Goal: Browse casually

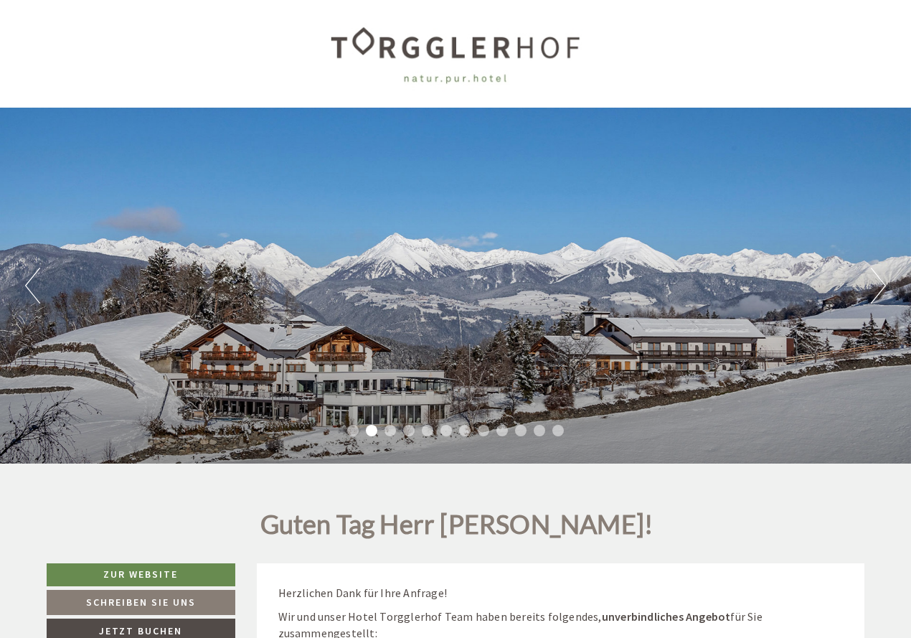
scroll to position [558, 0]
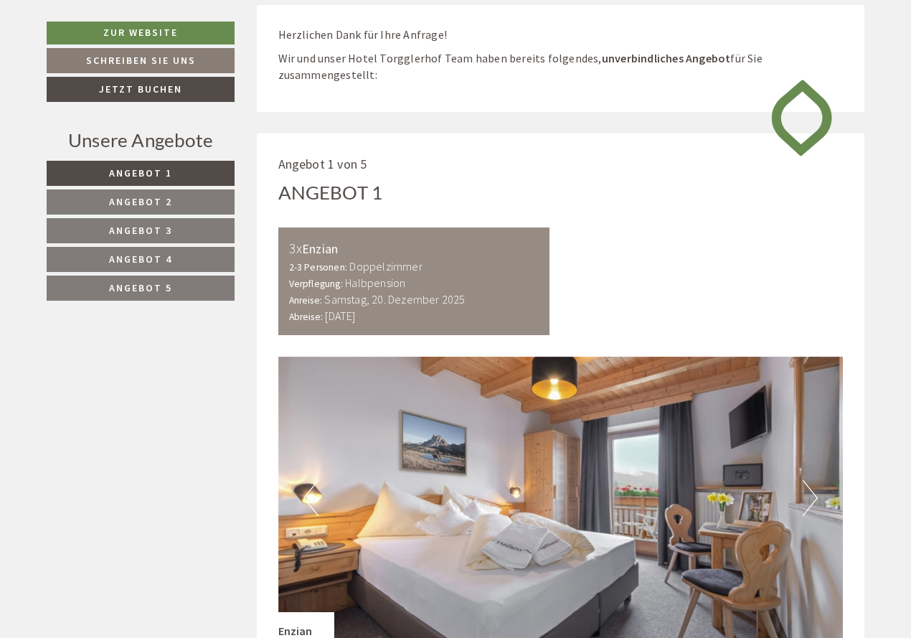
click at [713, 448] on button "Next" at bounding box center [810, 498] width 15 height 36
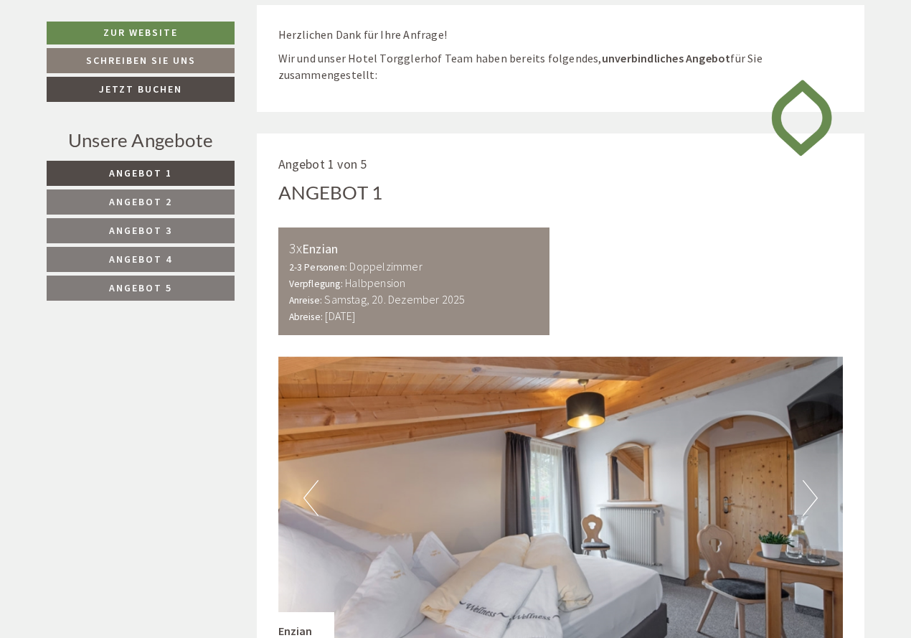
click at [713, 448] on button "Next" at bounding box center [810, 498] width 15 height 36
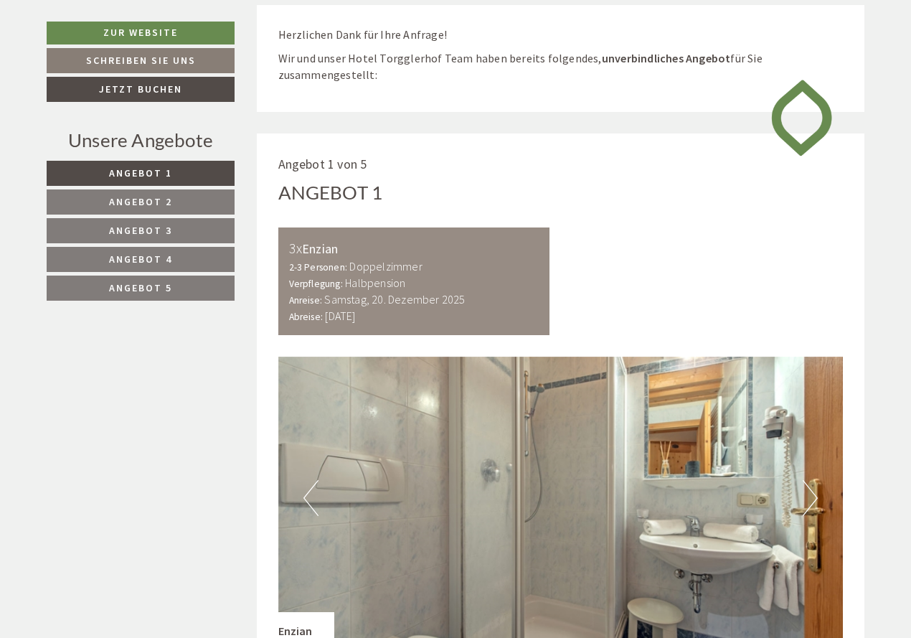
click at [713, 448] on button "Next" at bounding box center [810, 498] width 15 height 36
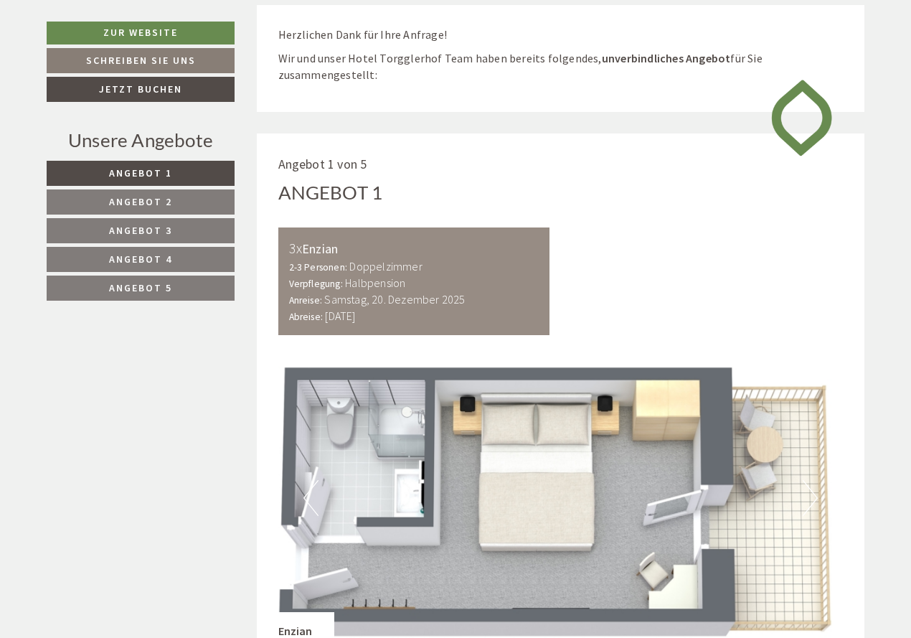
click at [713, 448] on button "Next" at bounding box center [810, 498] width 15 height 36
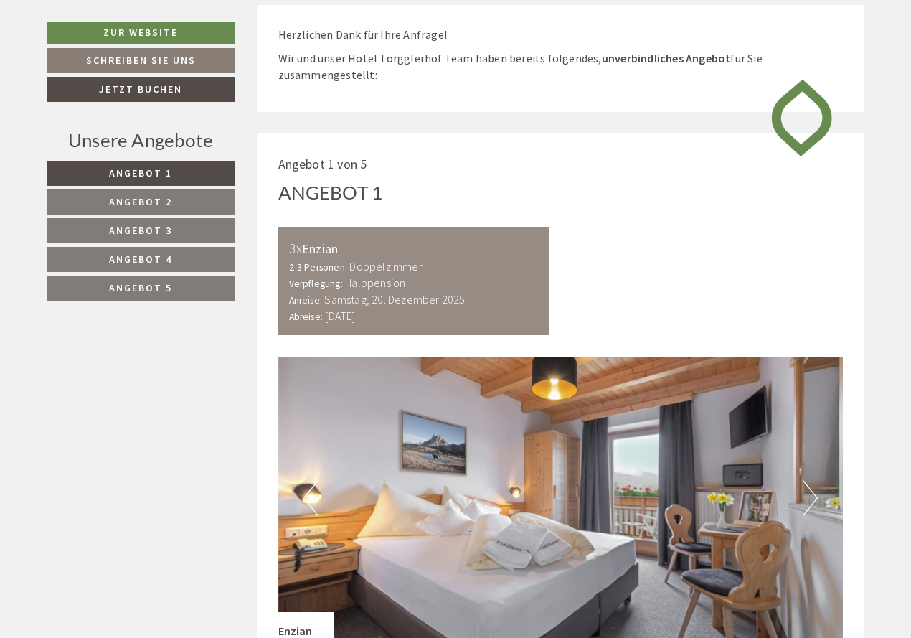
click at [713, 448] on button "Next" at bounding box center [810, 498] width 15 height 36
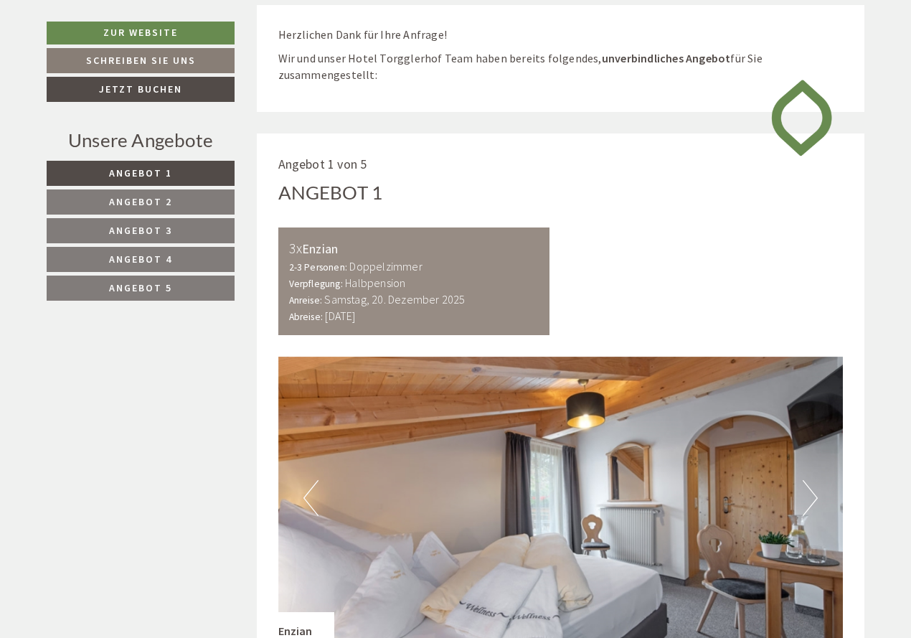
click at [713, 448] on button "Next" at bounding box center [810, 498] width 15 height 36
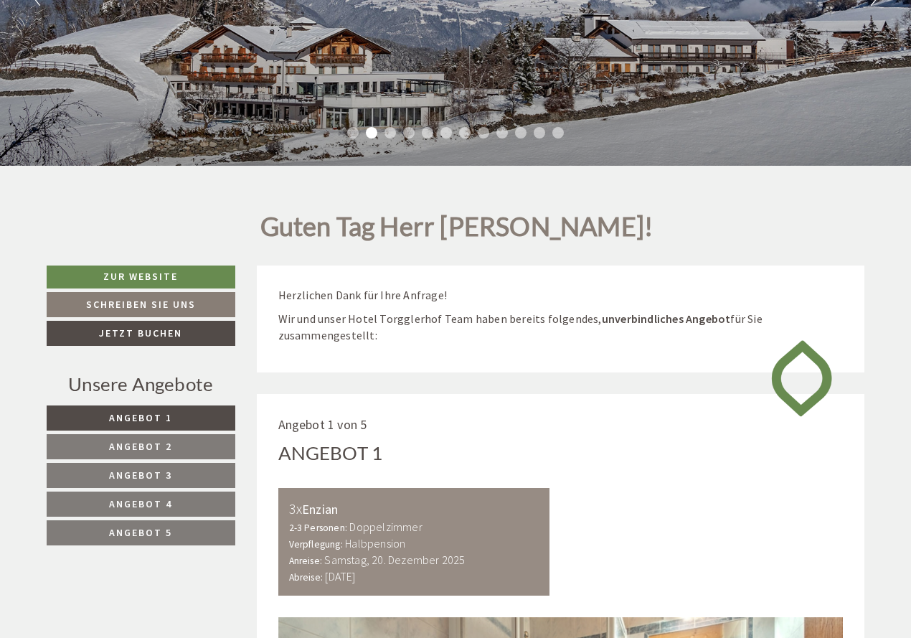
scroll to position [0, 0]
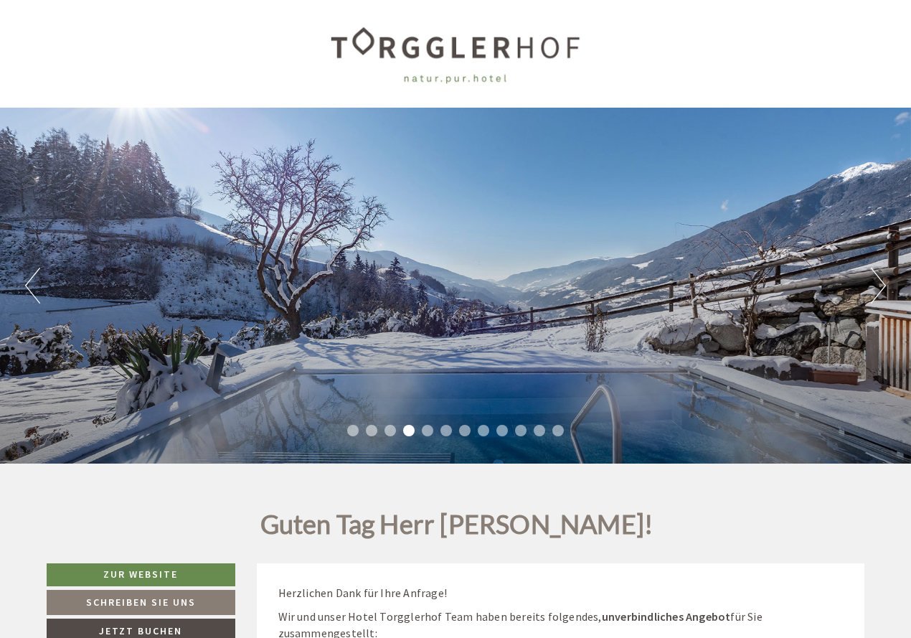
click at [713, 281] on button "Next" at bounding box center [878, 286] width 15 height 36
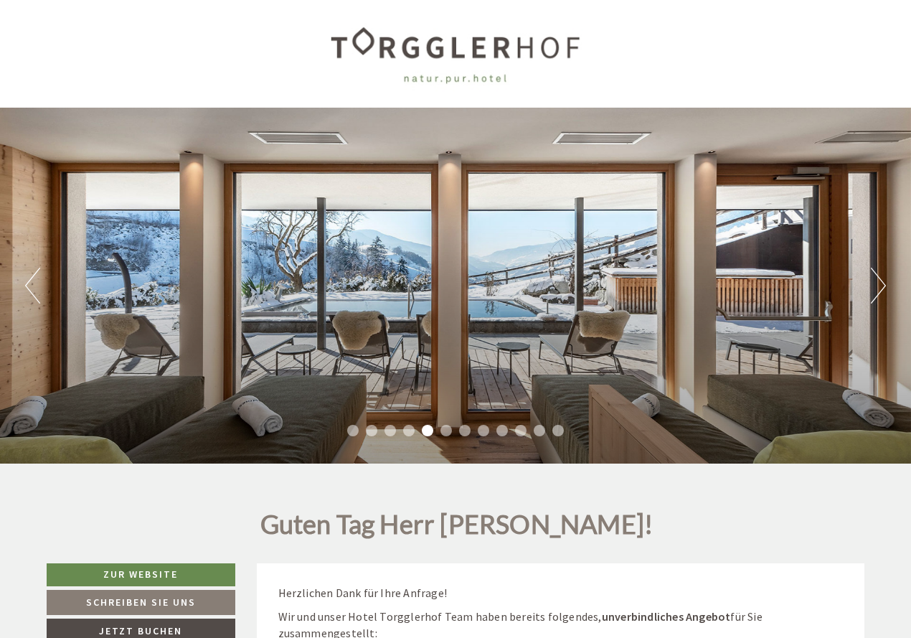
click at [713, 281] on button "Next" at bounding box center [878, 286] width 15 height 36
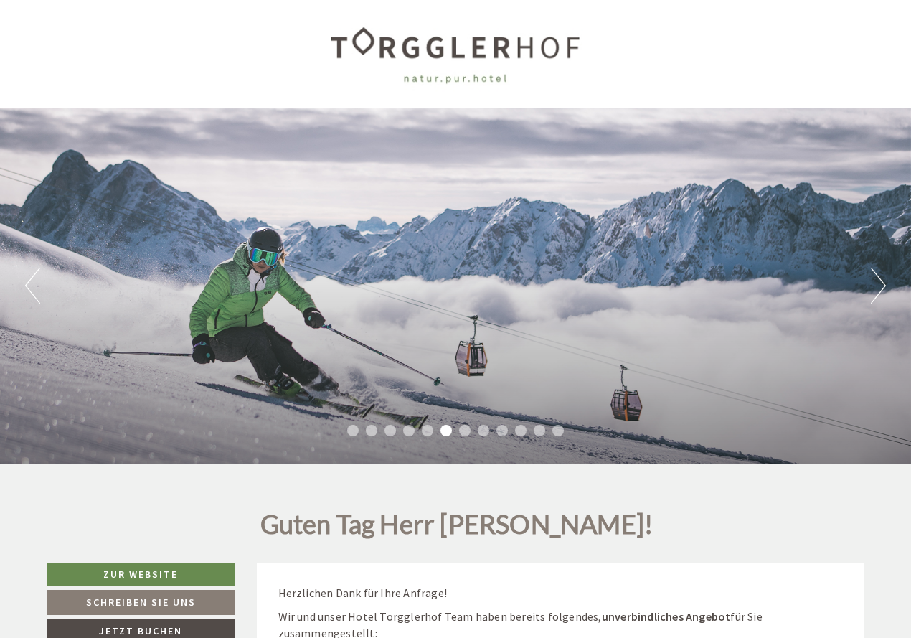
click at [713, 281] on button "Next" at bounding box center [878, 286] width 15 height 36
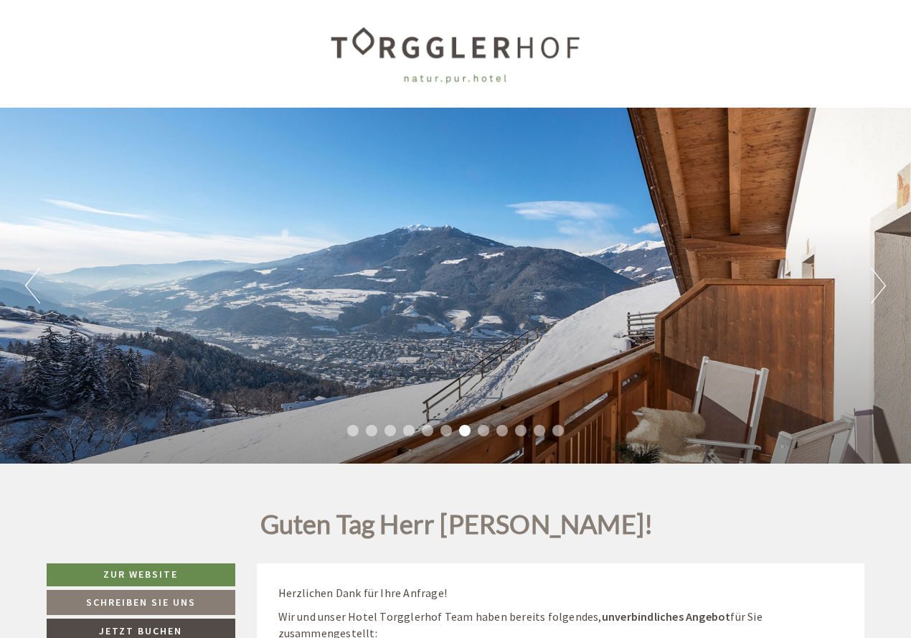
click at [713, 281] on button "Next" at bounding box center [878, 286] width 15 height 36
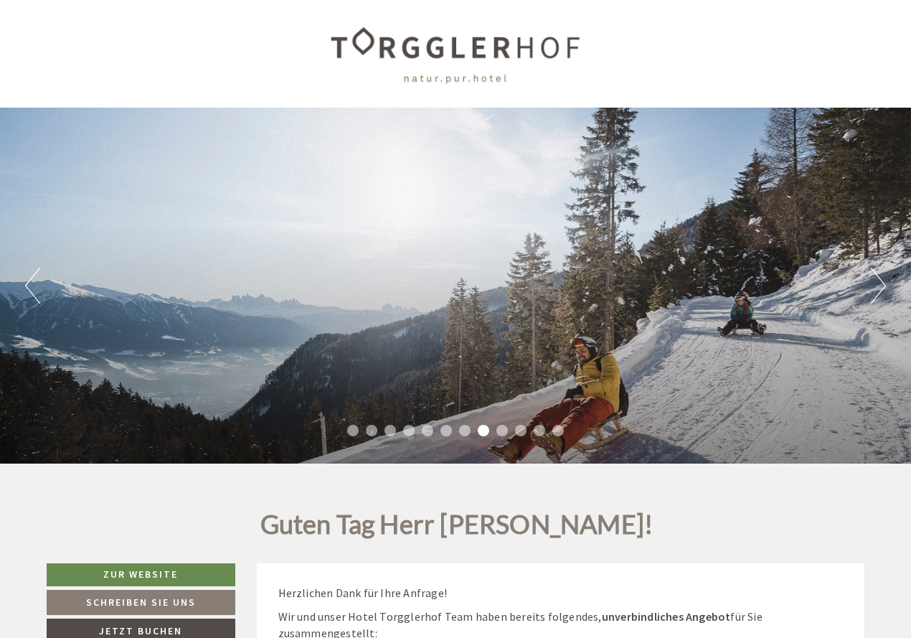
click at [713, 281] on button "Next" at bounding box center [878, 286] width 15 height 36
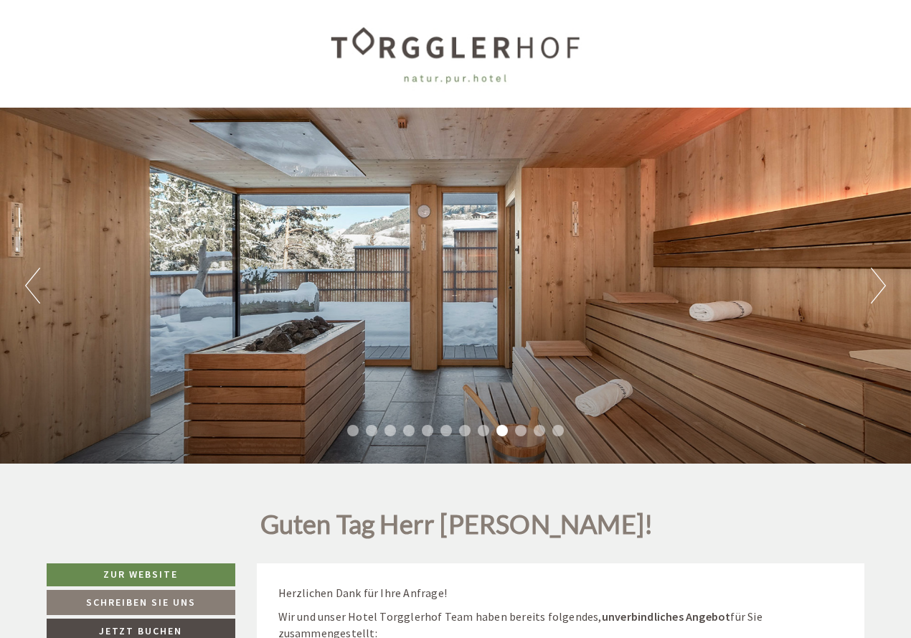
click at [713, 281] on button "Next" at bounding box center [878, 286] width 15 height 36
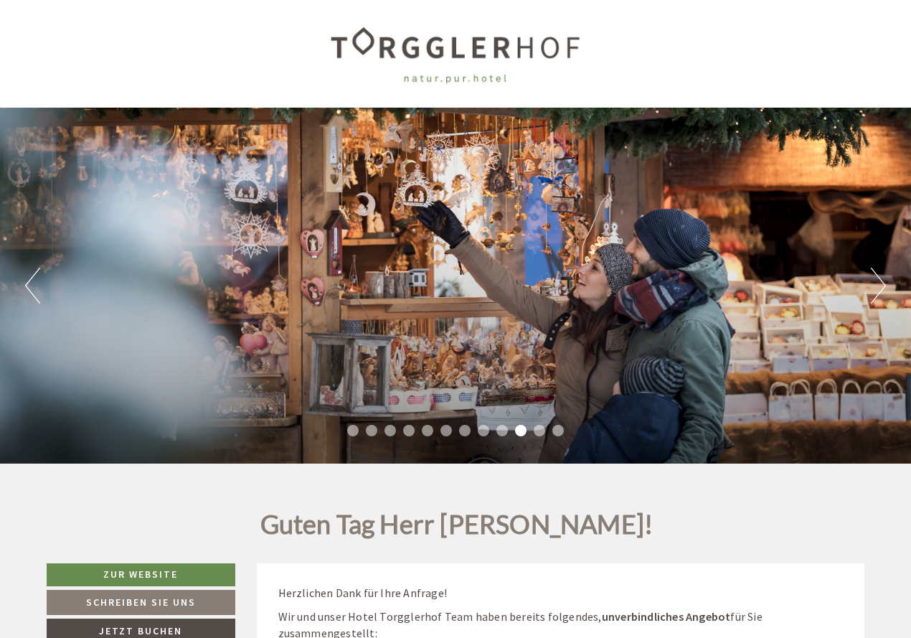
click at [713, 281] on button "Next" at bounding box center [878, 286] width 15 height 36
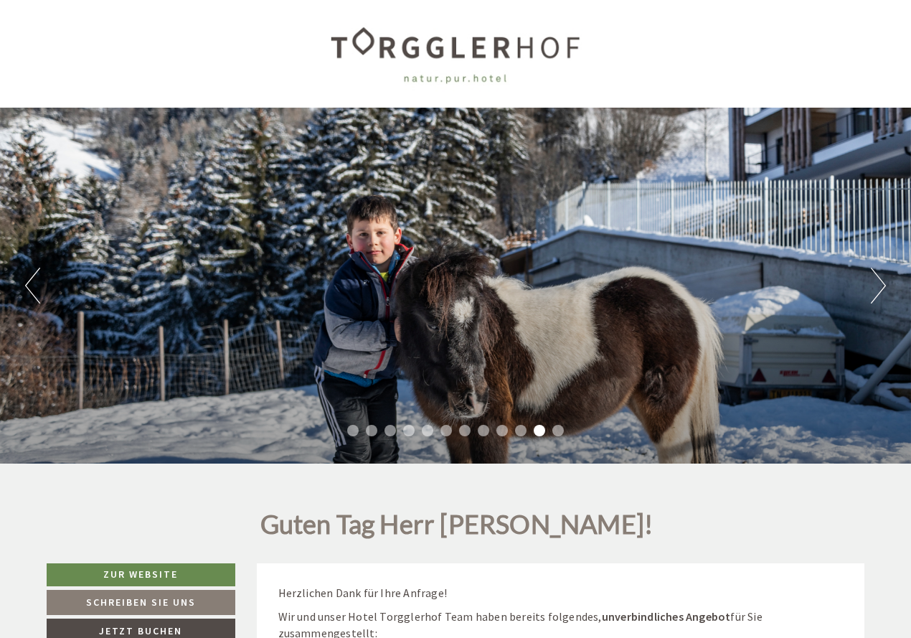
click at [713, 281] on button "Next" at bounding box center [878, 286] width 15 height 36
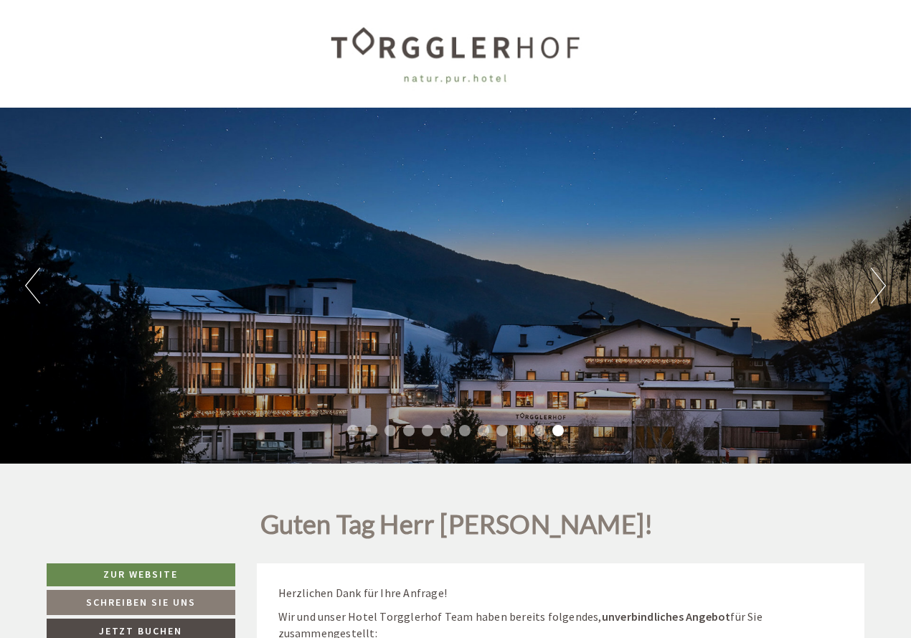
click at [713, 281] on button "Next" at bounding box center [878, 286] width 15 height 36
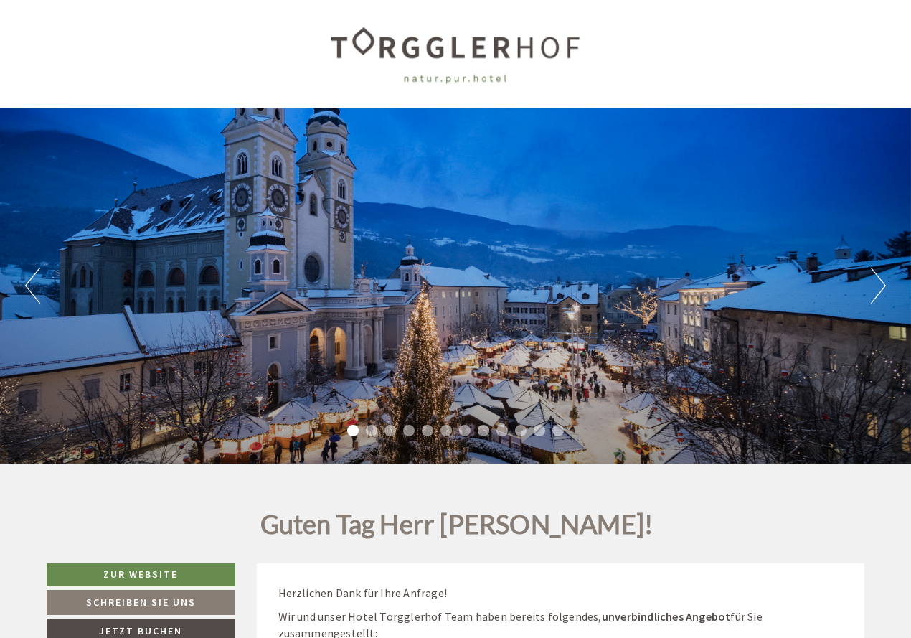
click at [713, 281] on button "Next" at bounding box center [878, 286] width 15 height 36
